Goal: Task Accomplishment & Management: Complete application form

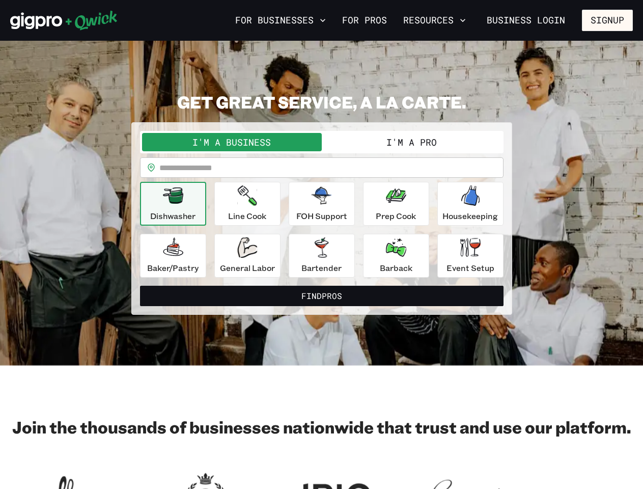
click at [280, 20] on button "For Businesses" at bounding box center [280, 20] width 99 height 17
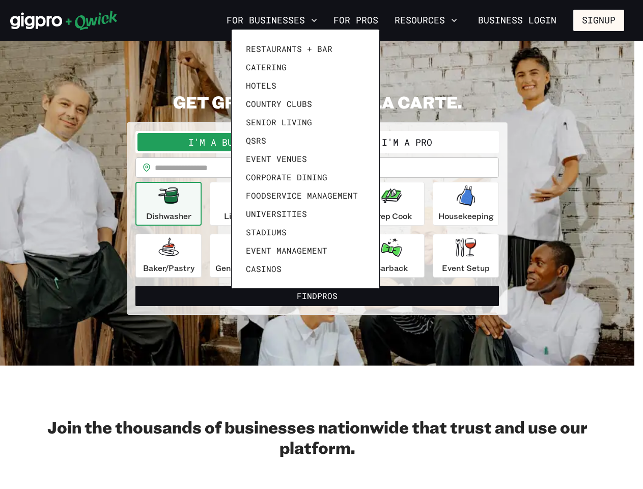
click at [434, 20] on div at bounding box center [321, 244] width 643 height 489
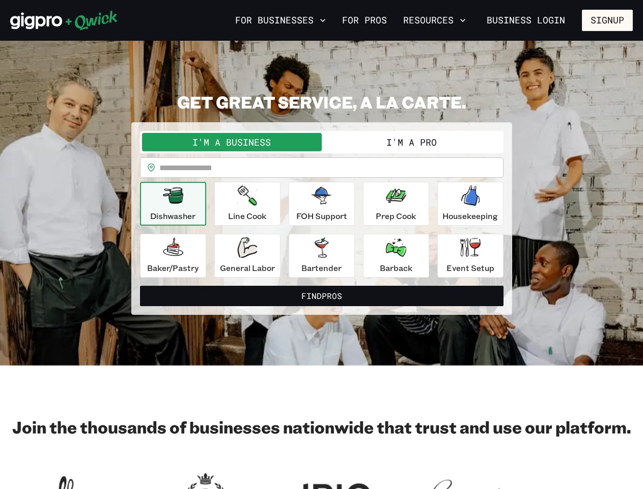
click at [607, 20] on div "Restaurants + Bar Catering Hotels Country Clubs Senior Living QSRs Event Venues…" at bounding box center [321, 244] width 643 height 489
click at [232, 142] on button "I'm a Business" at bounding box center [232, 142] width 180 height 18
click at [411, 142] on button "I'm a Pro" at bounding box center [412, 142] width 180 height 18
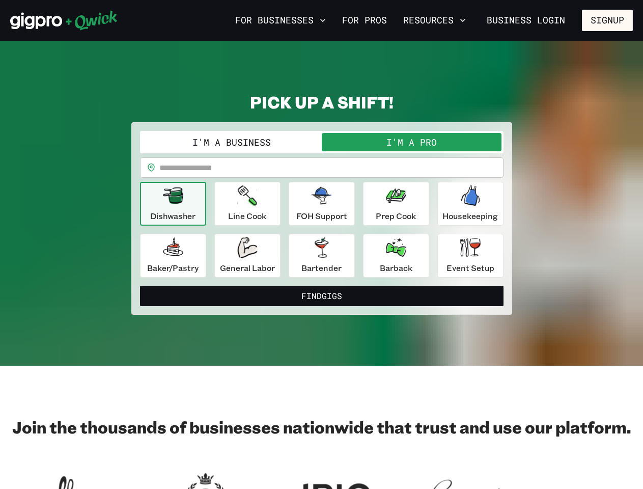
click at [322, 167] on input "text" at bounding box center [331, 167] width 344 height 20
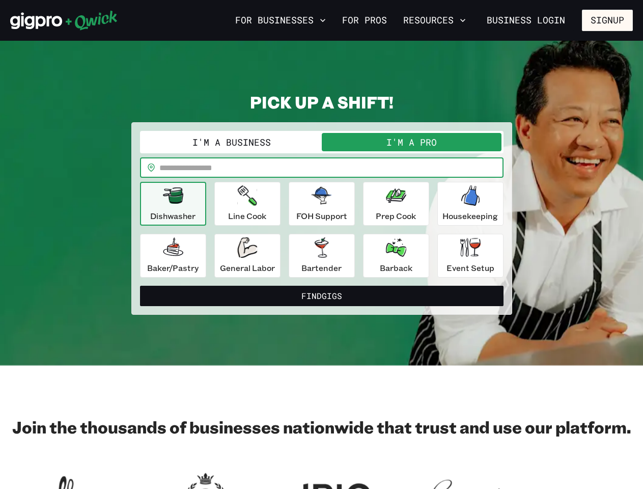
click at [173, 204] on icon "button" at bounding box center [173, 195] width 20 height 16
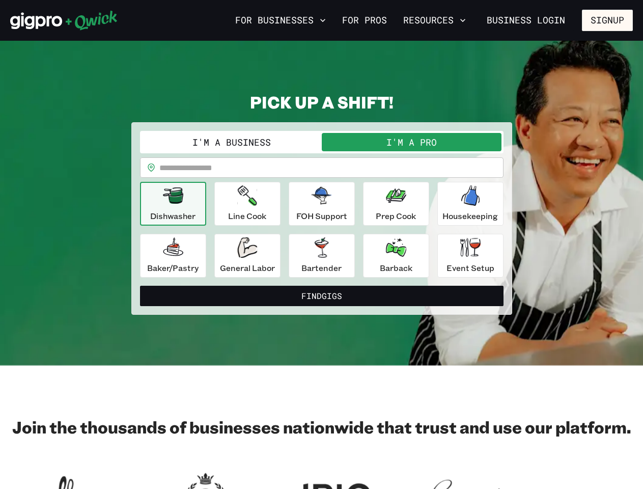
click at [247, 204] on icon "button" at bounding box center [246, 195] width 19 height 20
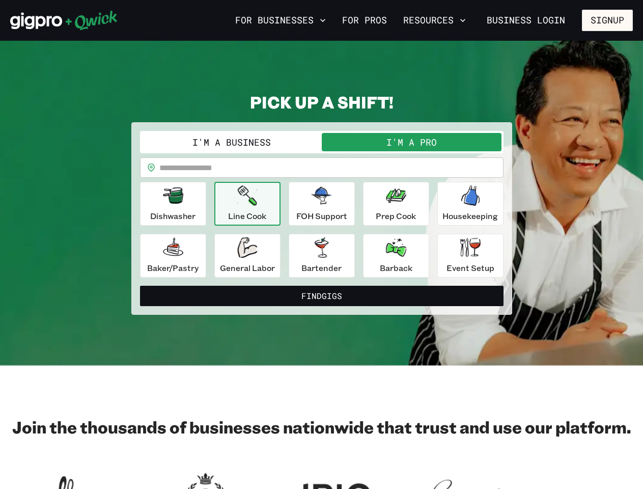
click at [322, 204] on icon "button" at bounding box center [321, 195] width 20 height 17
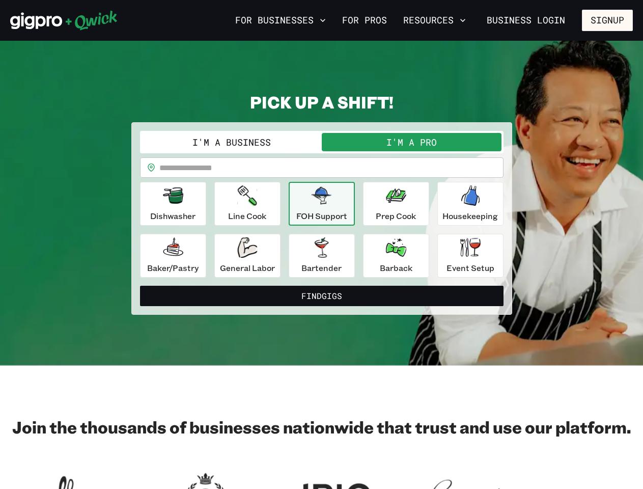
click at [396, 204] on icon "button" at bounding box center [396, 195] width 20 height 20
